Goal: Contribute content

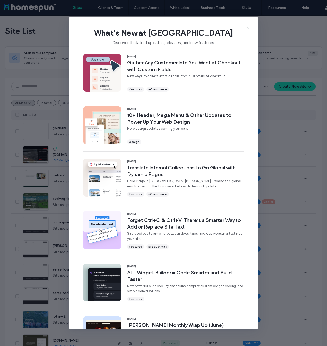
click at [249, 25] on div "What's New at [GEOGRAPHIC_DATA] Discover the latest updates, releases, and new …" at bounding box center [163, 34] width 189 height 34
click at [246, 27] on icon at bounding box center [248, 28] width 4 height 4
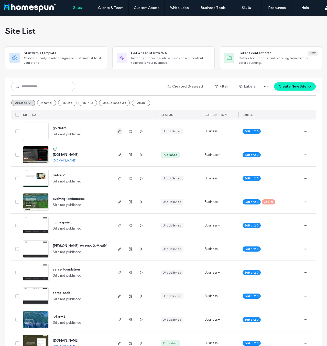
click at [117, 131] on icon "button" at bounding box center [119, 131] width 4 height 4
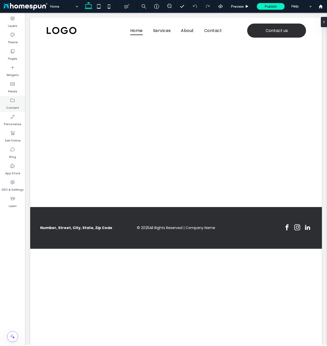
click at [8, 99] on div "Content" at bounding box center [12, 104] width 25 height 16
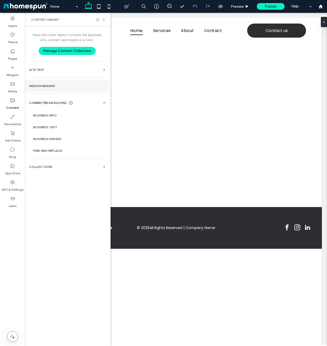
click at [63, 87] on label "Media Manager" at bounding box center [67, 86] width 76 height 4
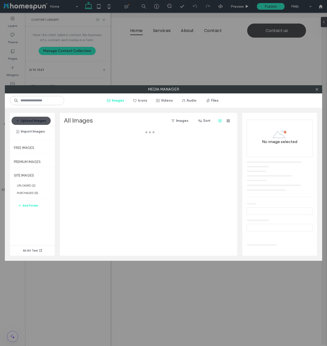
click at [41, 117] on button "Upload Images" at bounding box center [31, 121] width 39 height 8
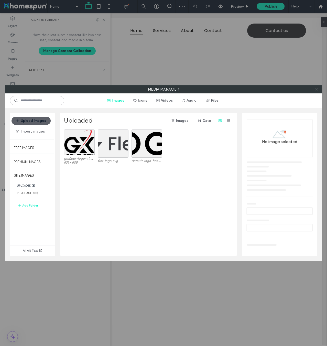
click at [317, 89] on icon at bounding box center [317, 90] width 4 height 4
